Goal: Task Accomplishment & Management: Use online tool/utility

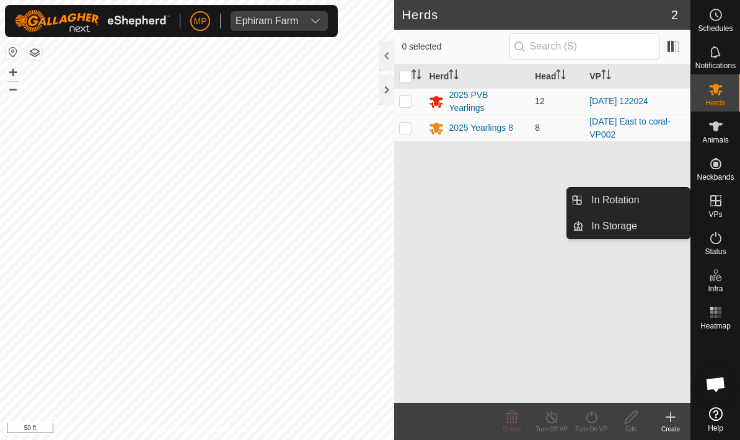
click at [639, 204] on link "In Rotation" at bounding box center [636, 200] width 106 height 25
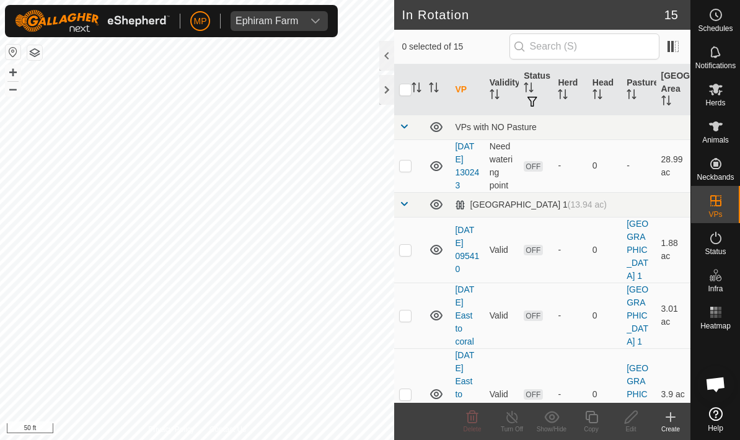
click at [671, 414] on icon at bounding box center [670, 416] width 15 height 15
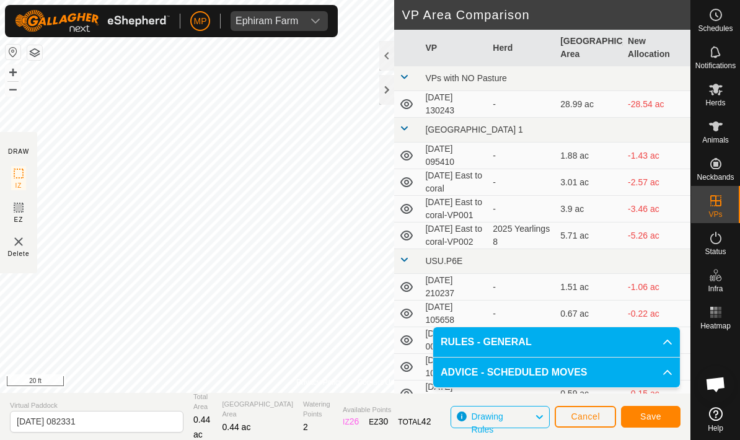
click at [662, 413] on button "Save" at bounding box center [650, 417] width 59 height 22
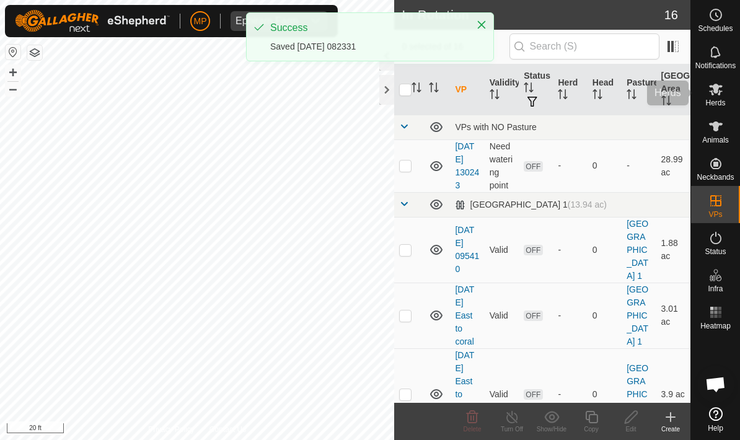
click at [723, 87] on es-mob-svg-icon at bounding box center [715, 89] width 22 height 20
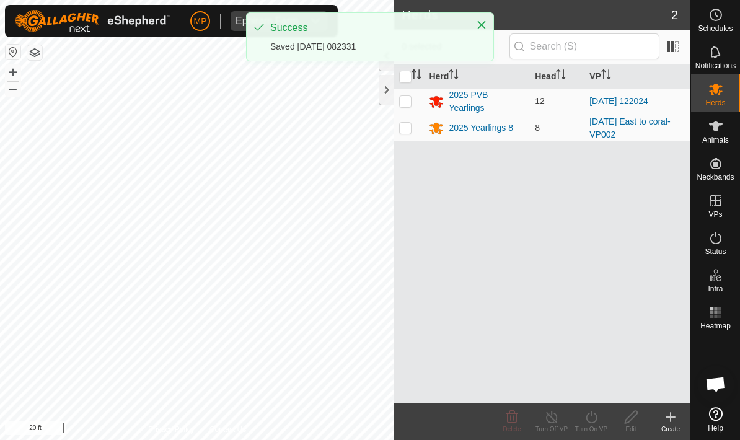
click at [408, 102] on p-checkbox at bounding box center [405, 101] width 12 height 10
checkbox input "true"
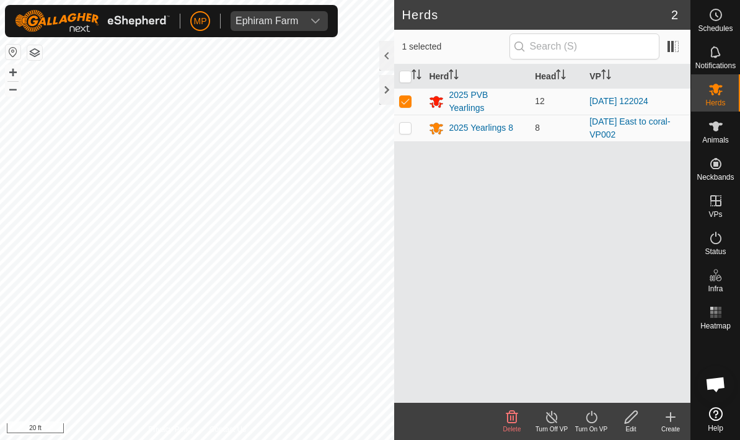
click at [595, 411] on icon at bounding box center [590, 416] width 15 height 15
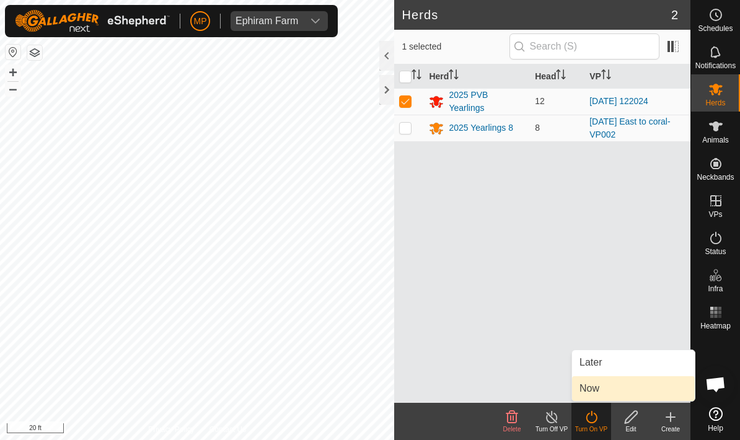
click at [639, 382] on link "Now" at bounding box center [633, 388] width 123 height 25
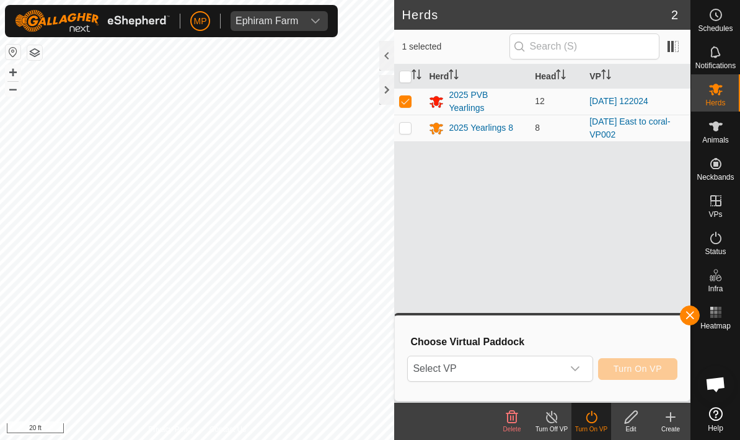
click at [561, 369] on span "Select VP" at bounding box center [485, 368] width 154 height 25
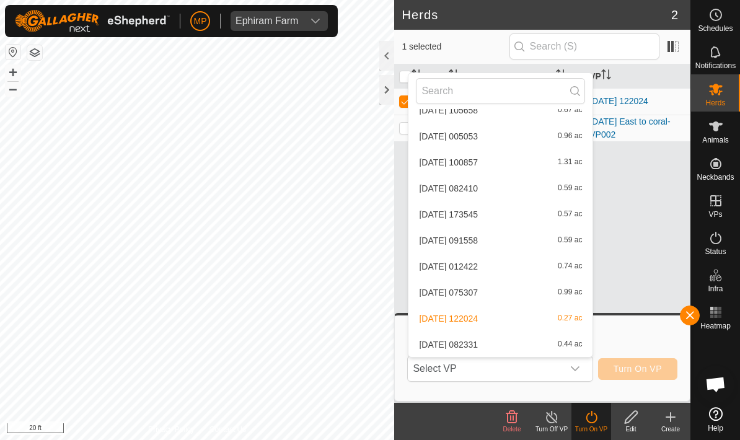
scroll to position [253, 0]
click at [535, 340] on div "[DATE] 082331 0.44 ac" at bounding box center [500, 344] width 169 height 15
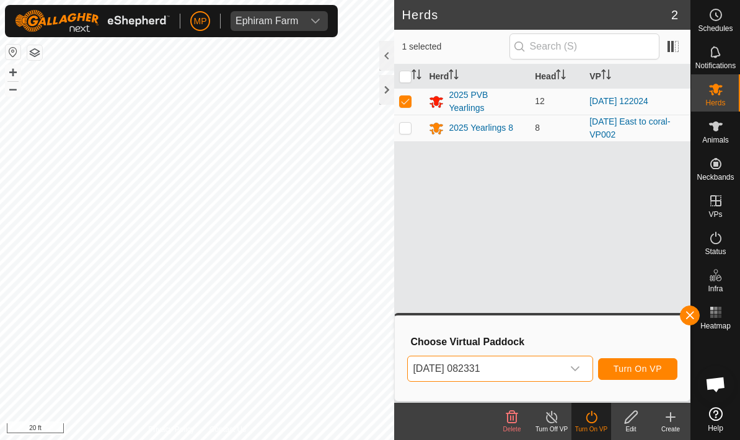
click at [650, 367] on span "Turn On VP" at bounding box center [637, 369] width 48 height 10
